Goal: Find specific page/section: Find specific page/section

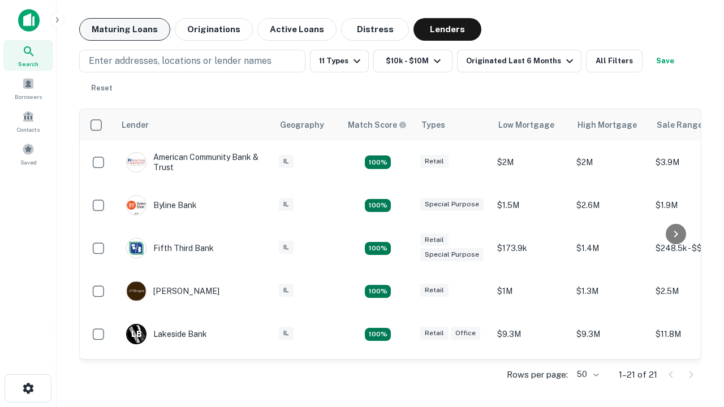
click at [124, 29] on button "Maturing Loans" at bounding box center [124, 29] width 91 height 23
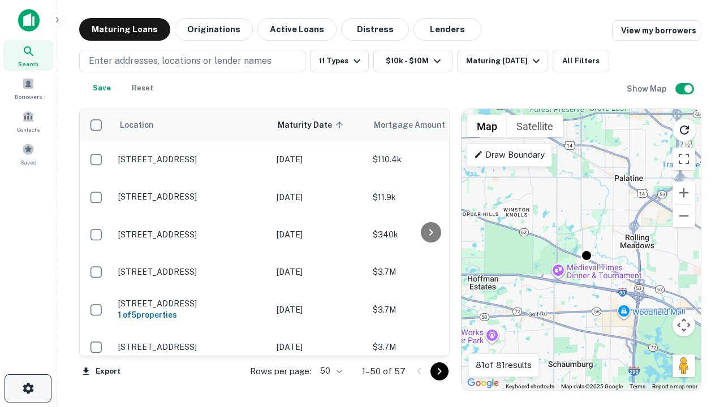
click at [28, 389] on icon "button" at bounding box center [29, 389] width 14 height 14
